Goal: Task Accomplishment & Management: Use online tool/utility

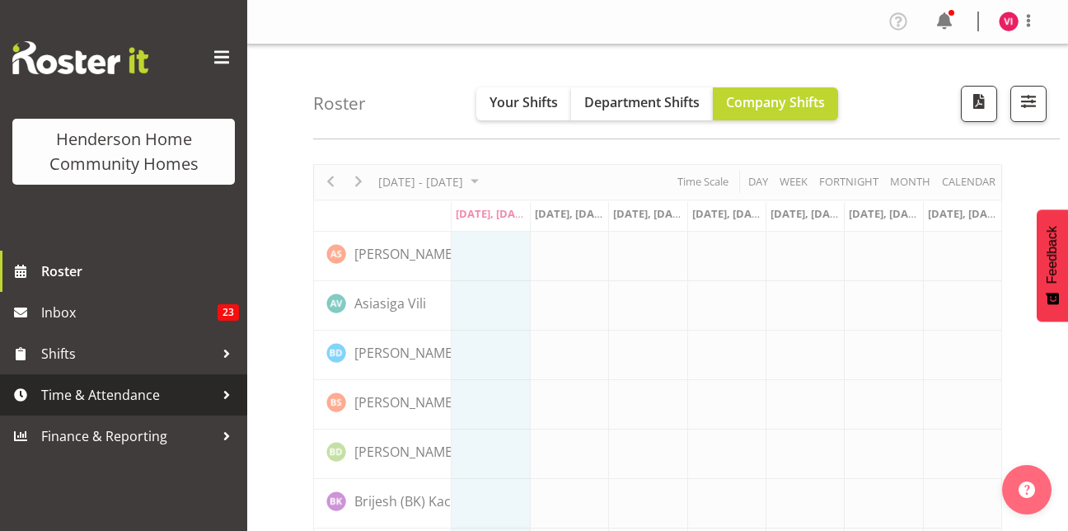
click at [115, 390] on span "Time & Attendance" at bounding box center [127, 394] width 173 height 25
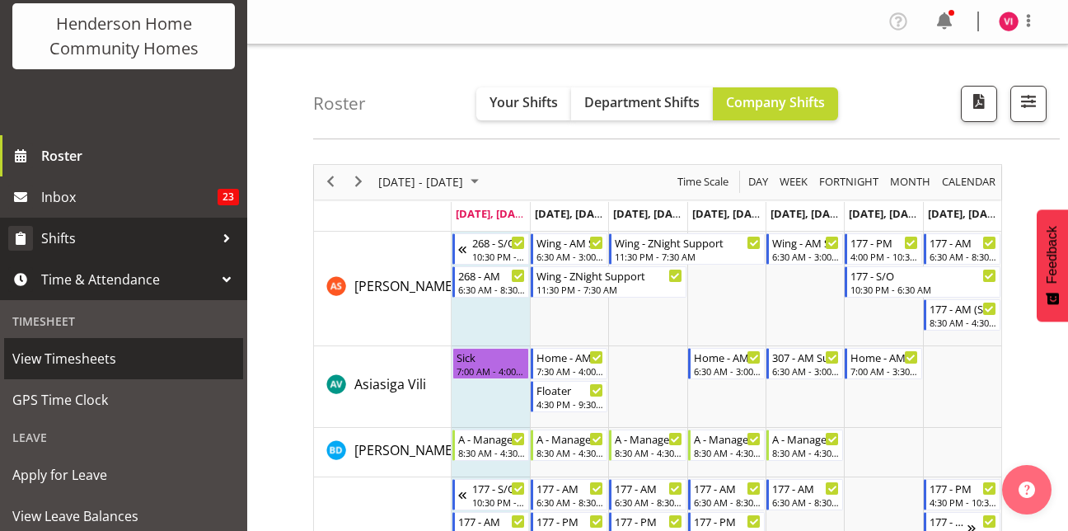
scroll to position [118, 0]
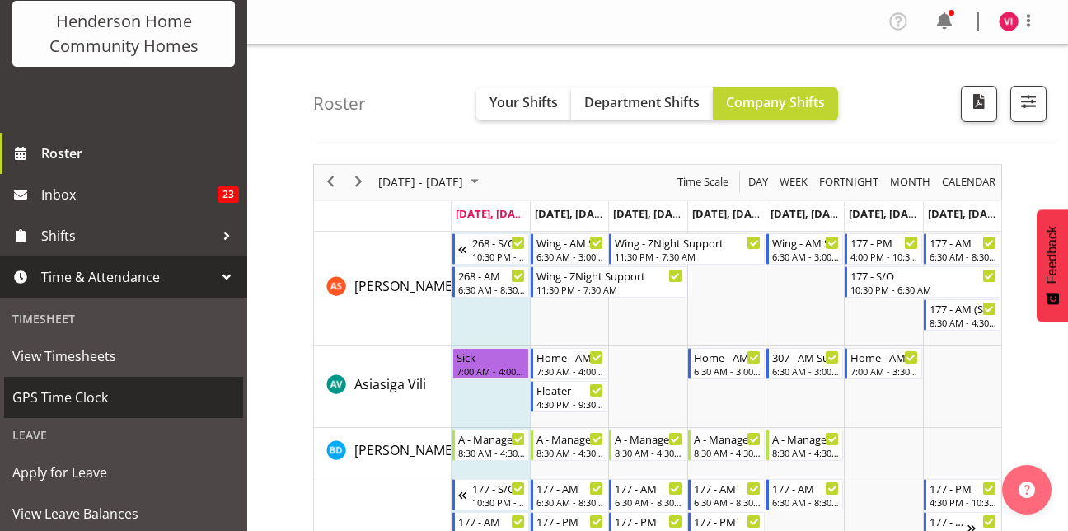
click at [138, 378] on link "GPS Time Clock" at bounding box center [123, 397] width 239 height 41
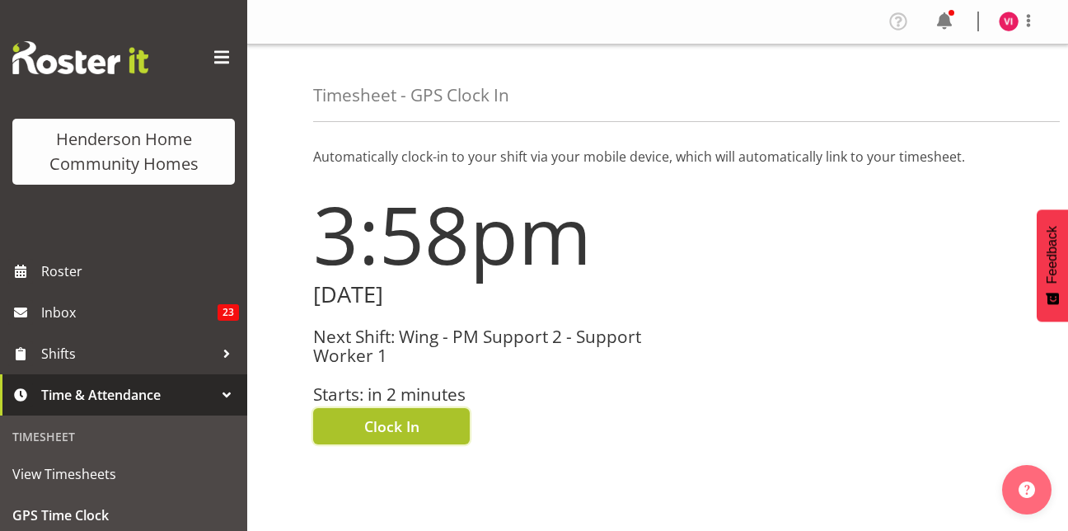
click at [403, 425] on span "Clock In" at bounding box center [391, 425] width 55 height 21
